Goal: Task Accomplishment & Management: Use online tool/utility

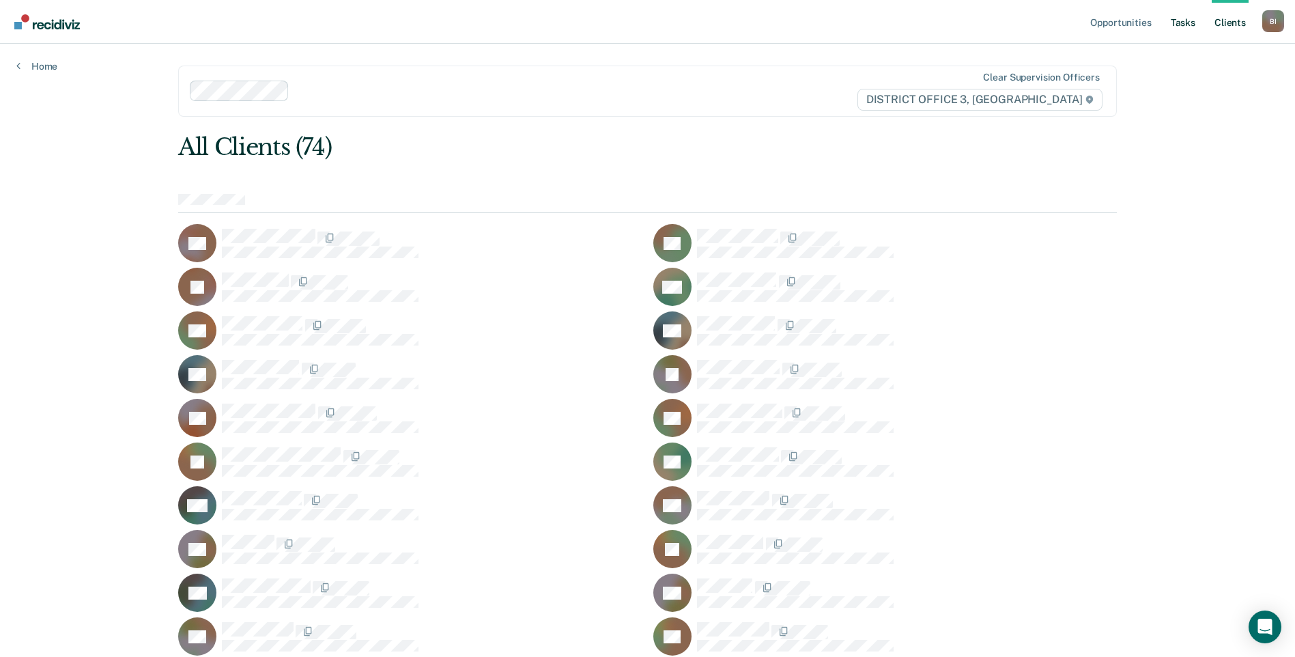
click at [1192, 23] on link "Tasks" at bounding box center [1183, 22] width 30 height 44
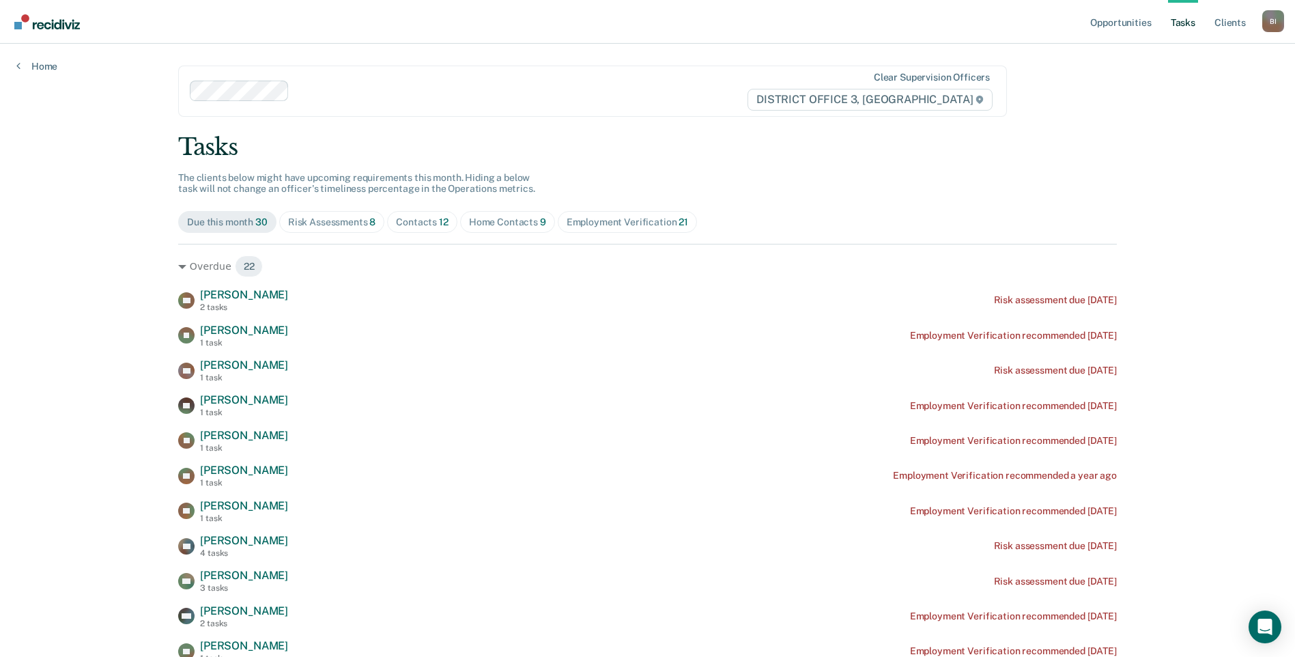
click at [402, 226] on div "Contacts 12" at bounding box center [422, 222] width 53 height 12
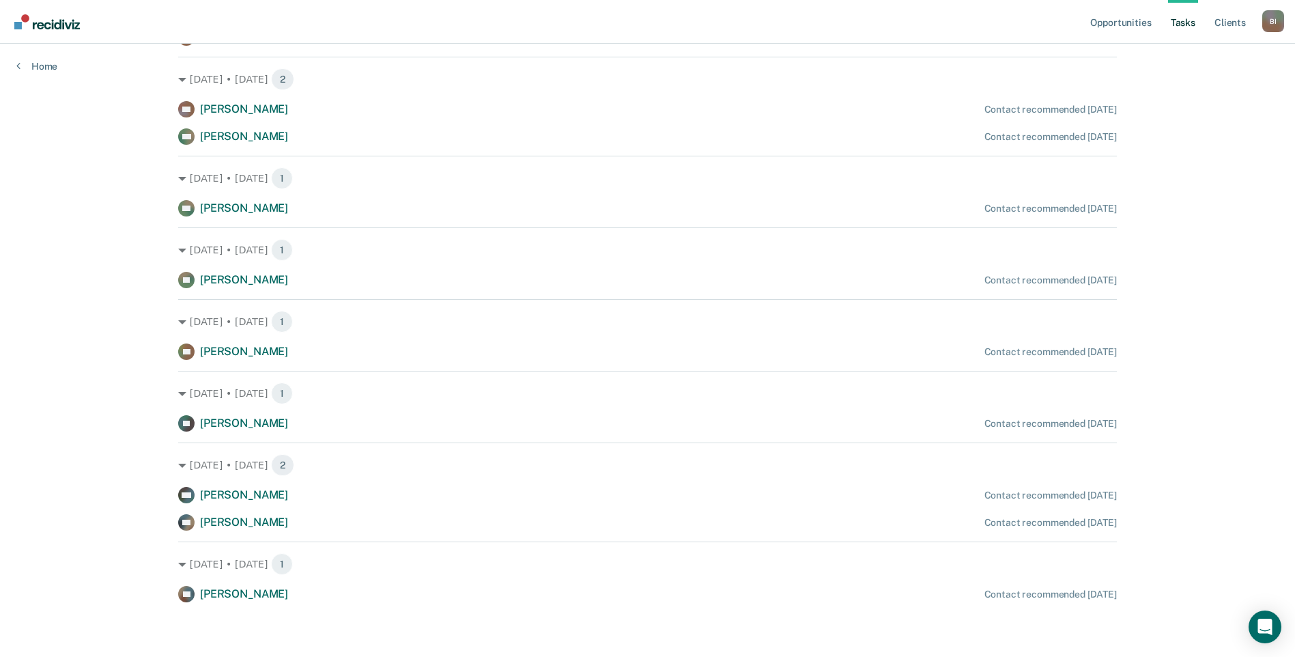
scroll to position [129, 0]
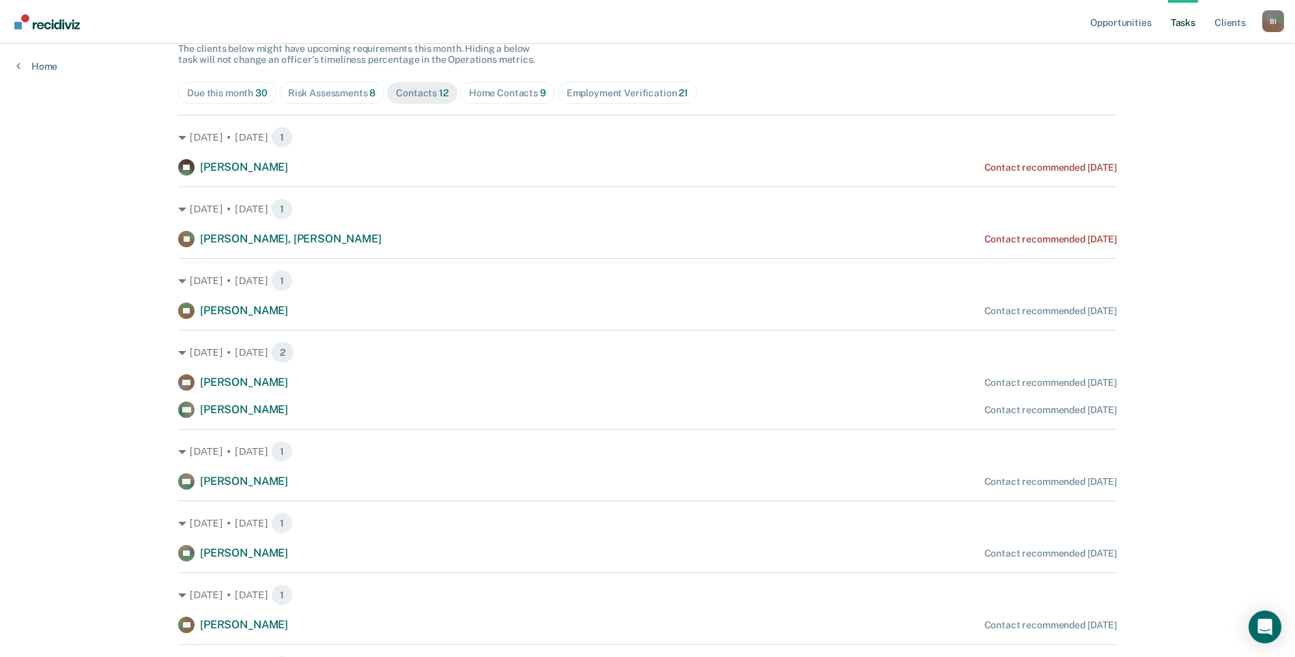
click at [238, 109] on div "Tasks The clients below might have upcoming requirements this month. Hiding a b…" at bounding box center [647, 439] width 939 height 871
click at [239, 98] on div "Due this month 30" at bounding box center [227, 93] width 81 height 12
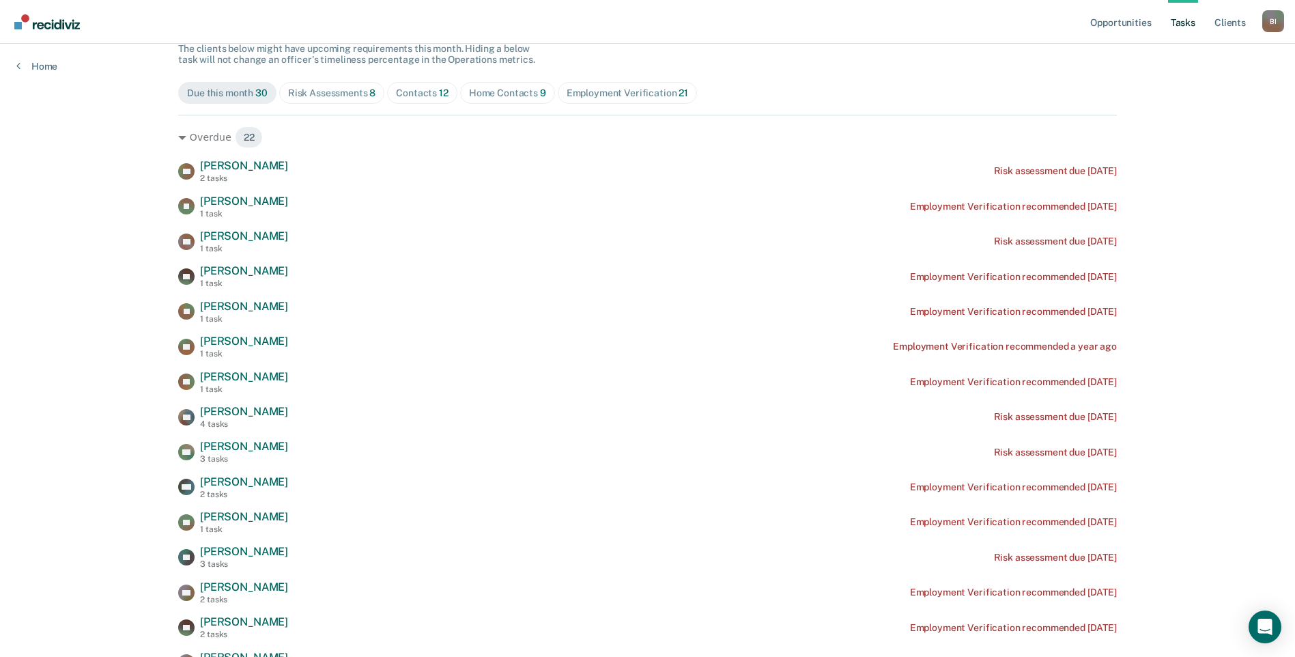
click at [335, 96] on div "Risk Assessments 8" at bounding box center [332, 93] width 88 height 12
